Goal: Task Accomplishment & Management: Use online tool/utility

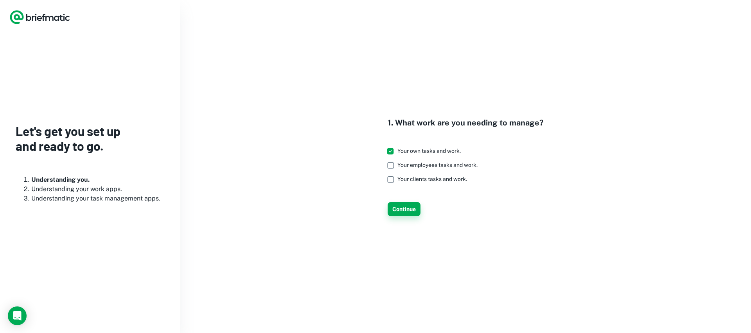
click at [406, 209] on button "Continue" at bounding box center [404, 209] width 33 height 14
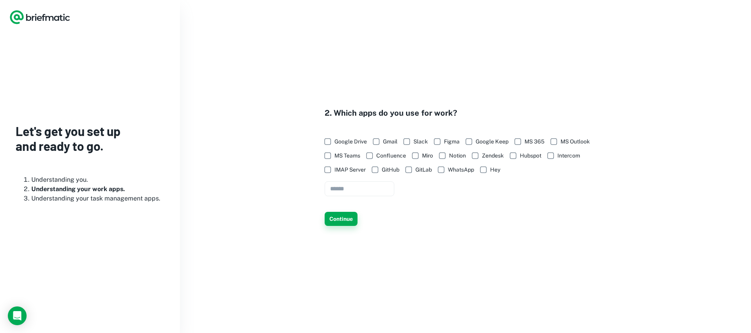
click at [351, 216] on button "Continue" at bounding box center [341, 219] width 33 height 14
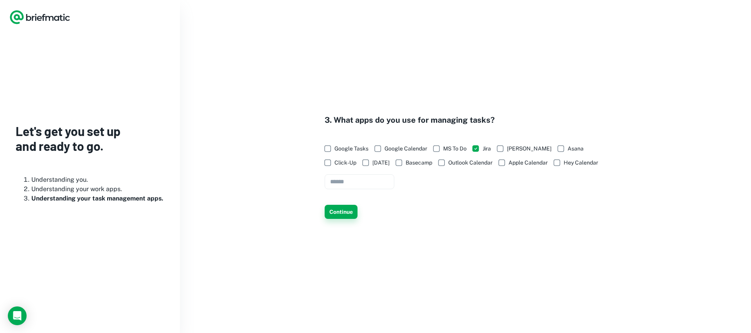
click at [350, 211] on button "Continue" at bounding box center [341, 212] width 33 height 14
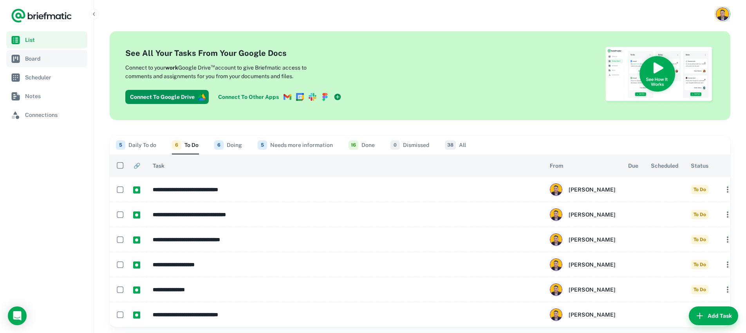
click at [38, 62] on span "Board" at bounding box center [54, 58] width 59 height 9
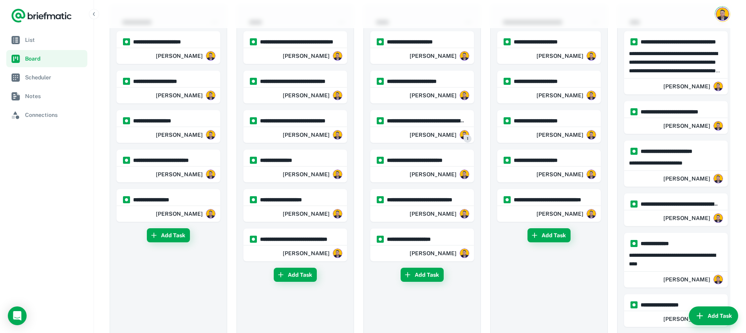
scroll to position [106, 0]
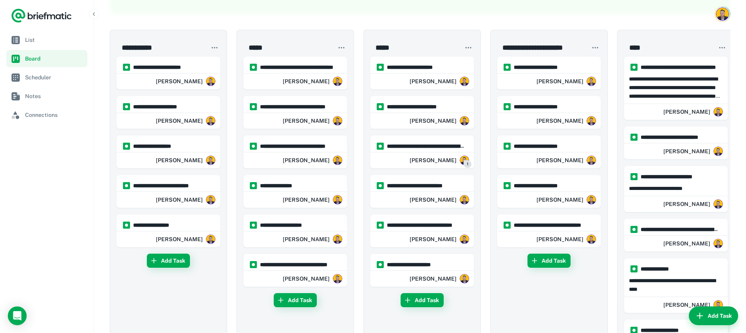
click at [523, 297] on div "Add Task" at bounding box center [549, 336] width 104 height 165
